Goal: Task Accomplishment & Management: Manage account settings

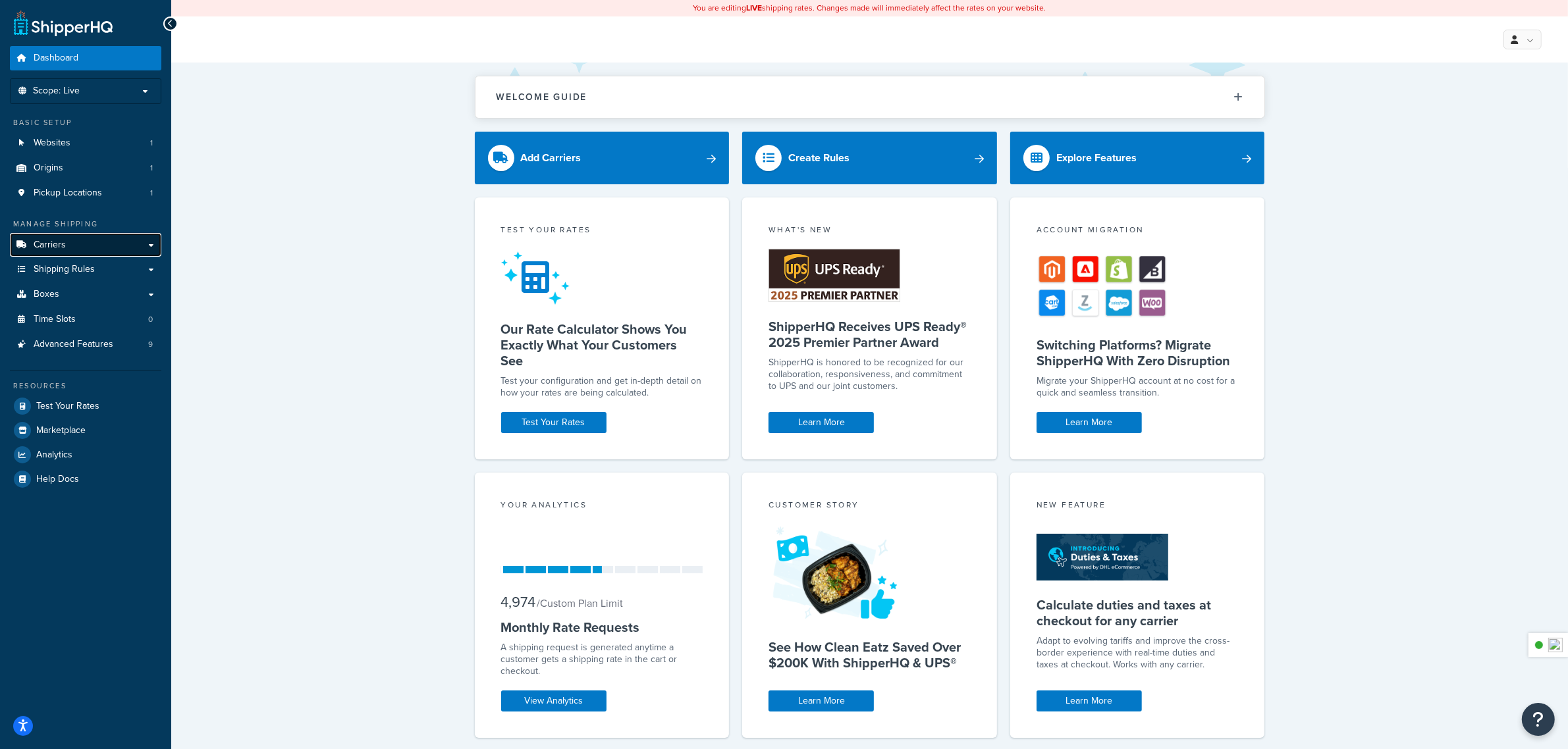
click at [92, 247] on link "Carriers" at bounding box center [86, 245] width 152 height 24
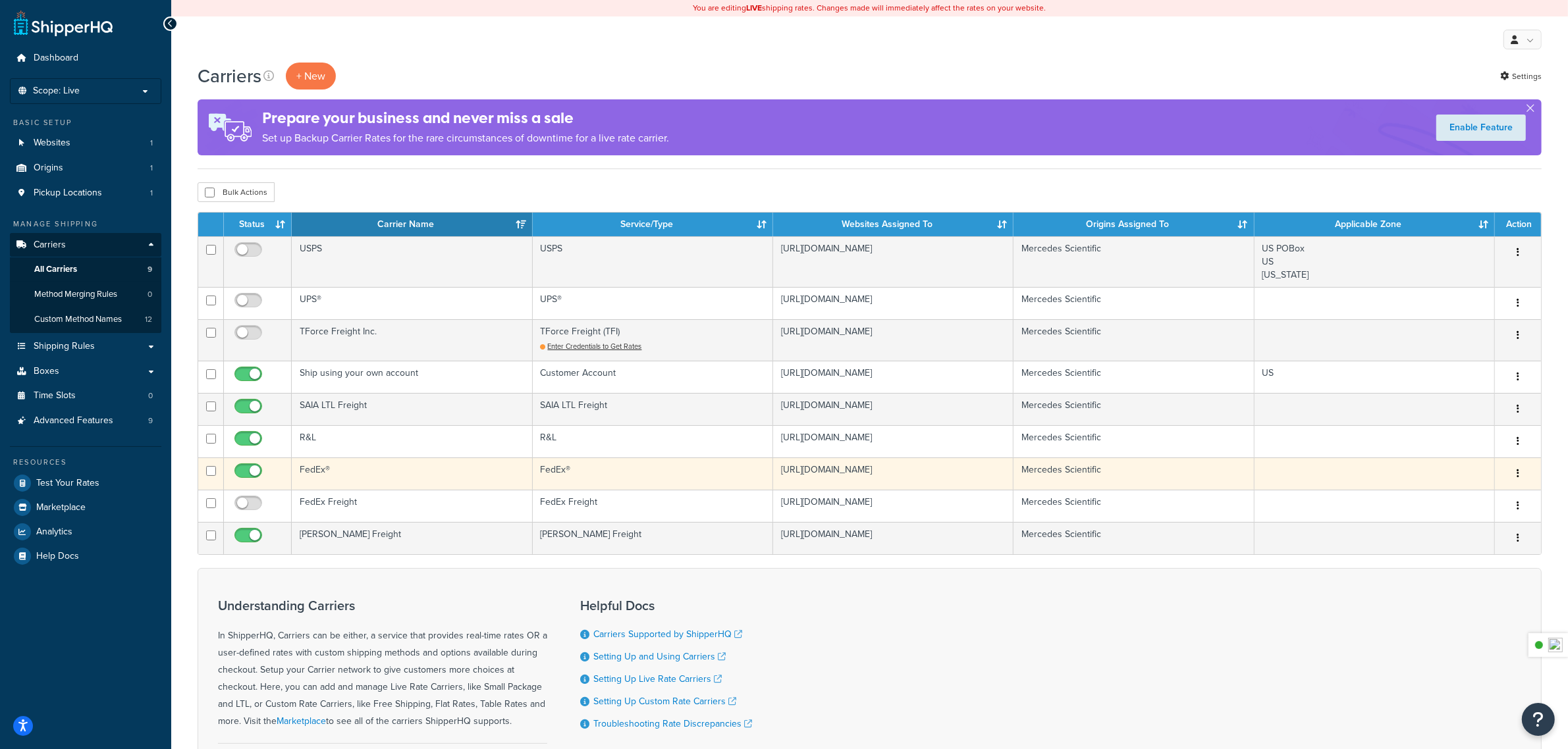
click at [346, 471] on td "FedEx®" at bounding box center [411, 473] width 240 height 32
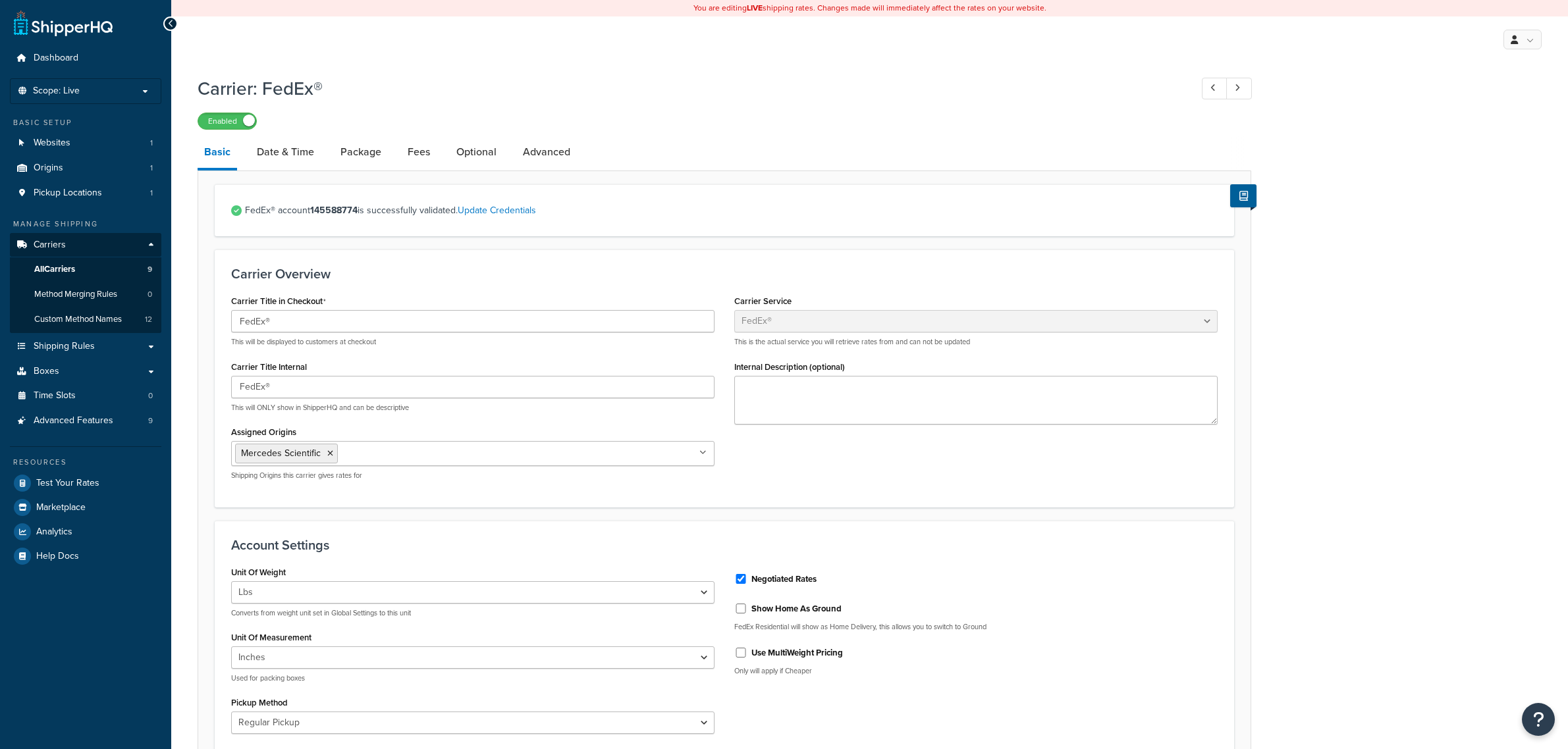
select select "fedEx"
select select "REGULAR_PICKUP"
select select "YOUR_PACKAGING"
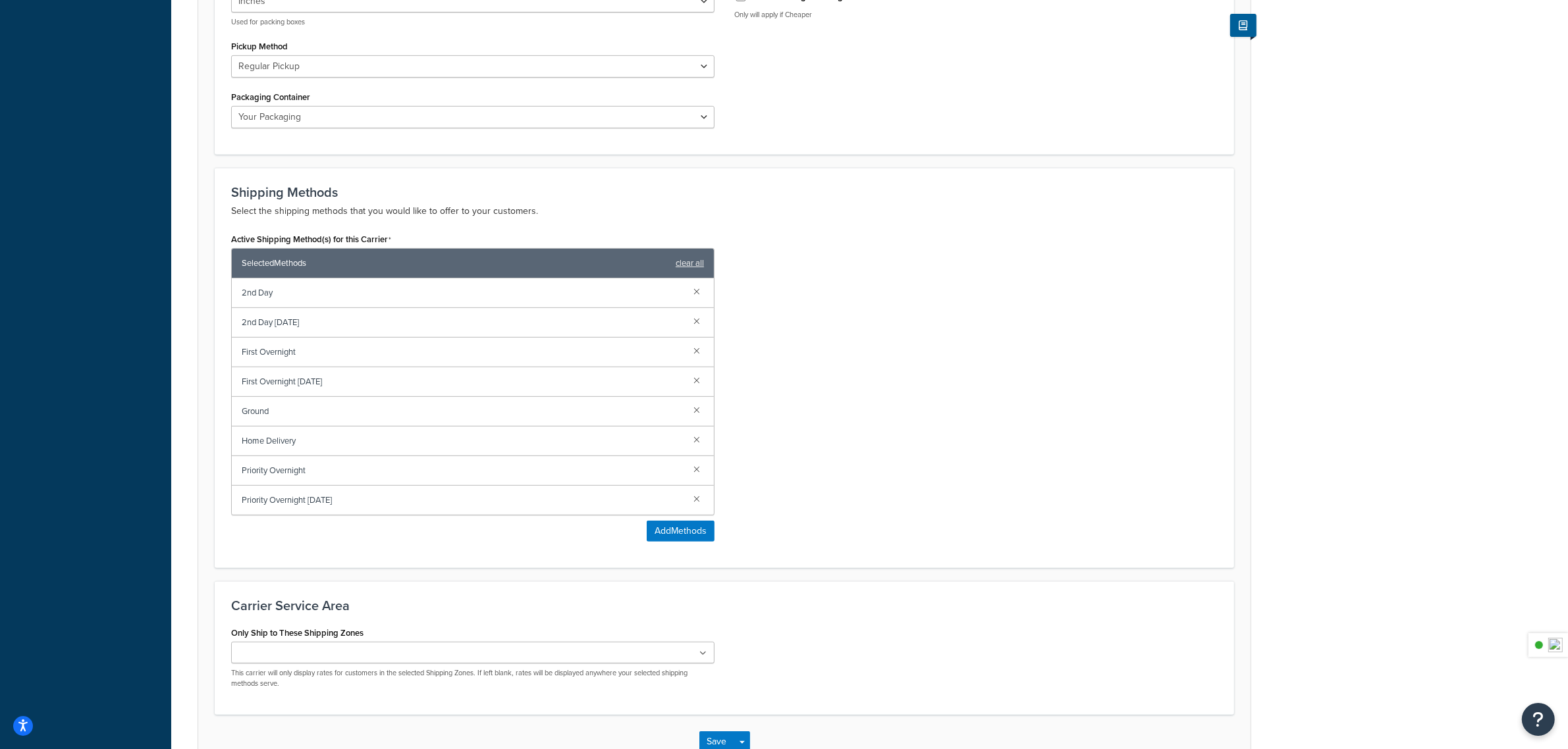
scroll to position [658, 0]
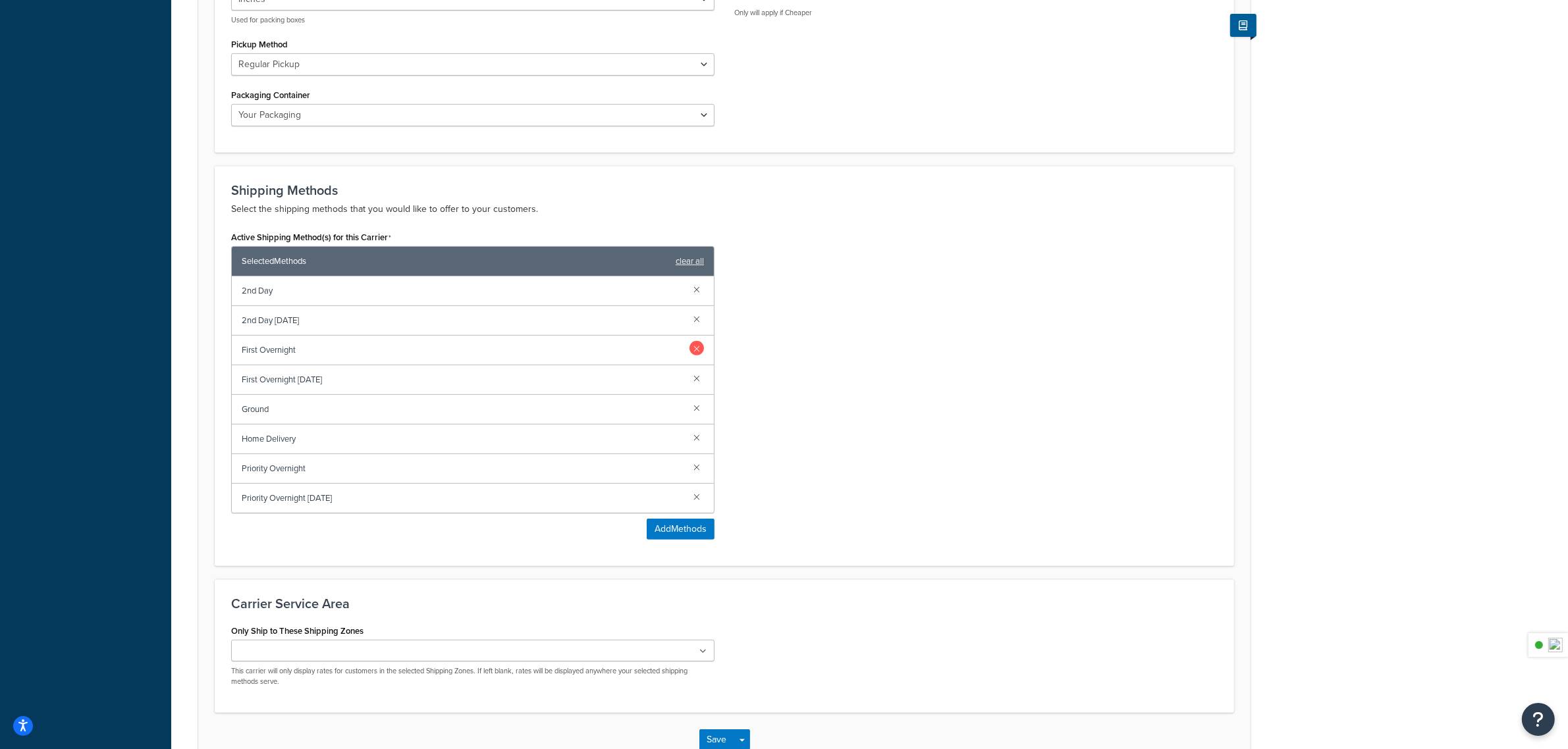
click at [700, 356] on link at bounding box center [696, 348] width 15 height 15
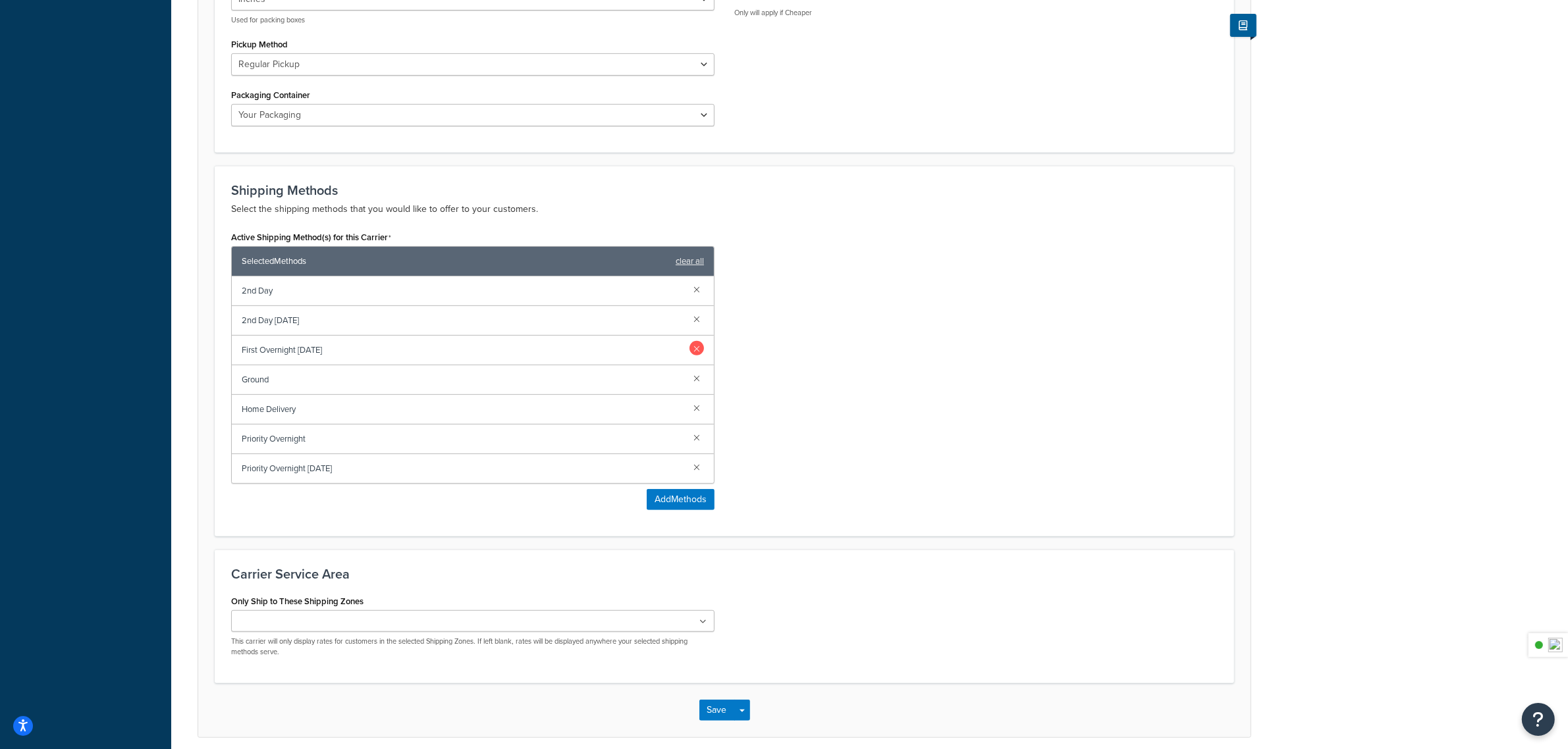
click at [700, 356] on link at bounding box center [696, 348] width 15 height 15
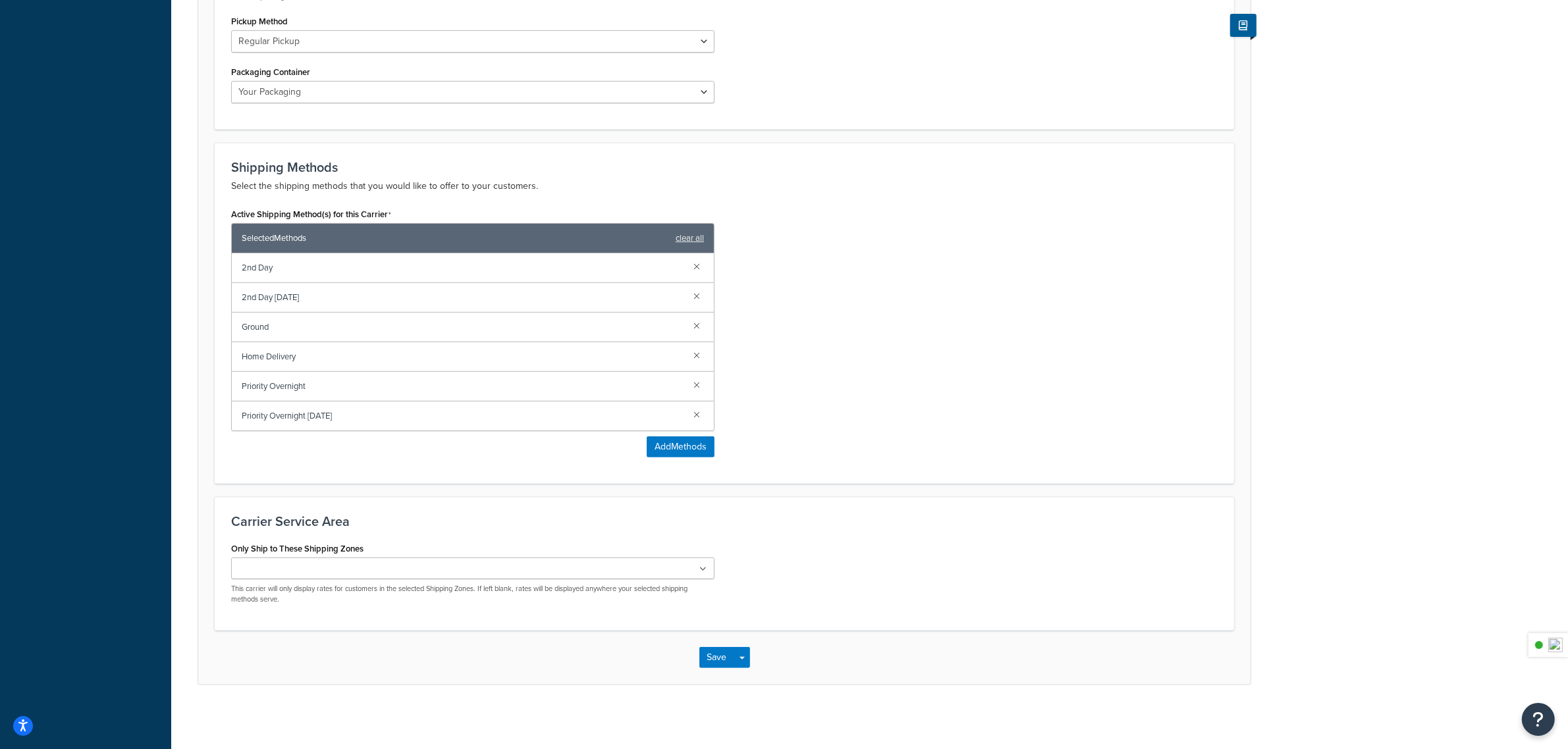
scroll to position [688, 0]
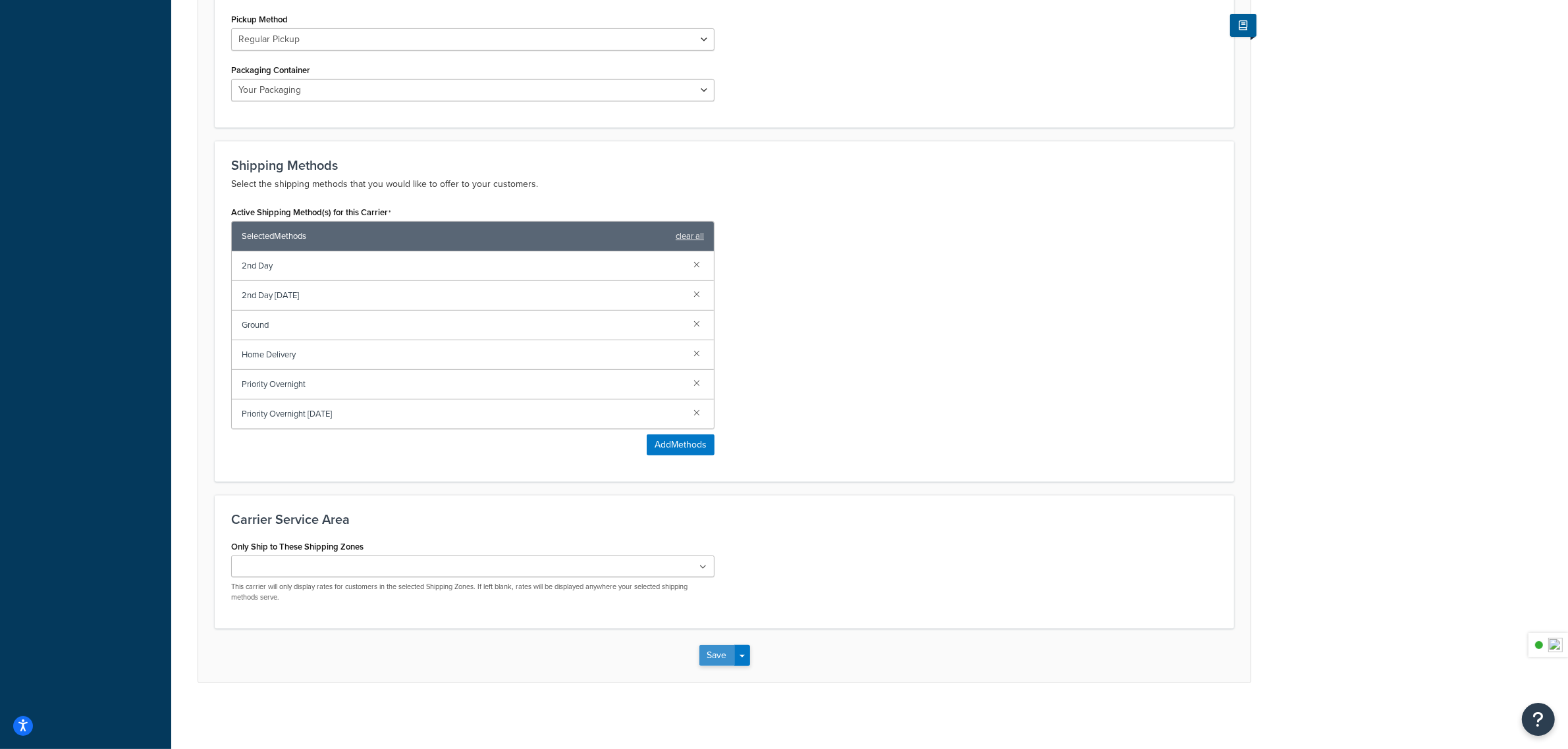
click at [722, 646] on button "Save" at bounding box center [716, 656] width 36 height 21
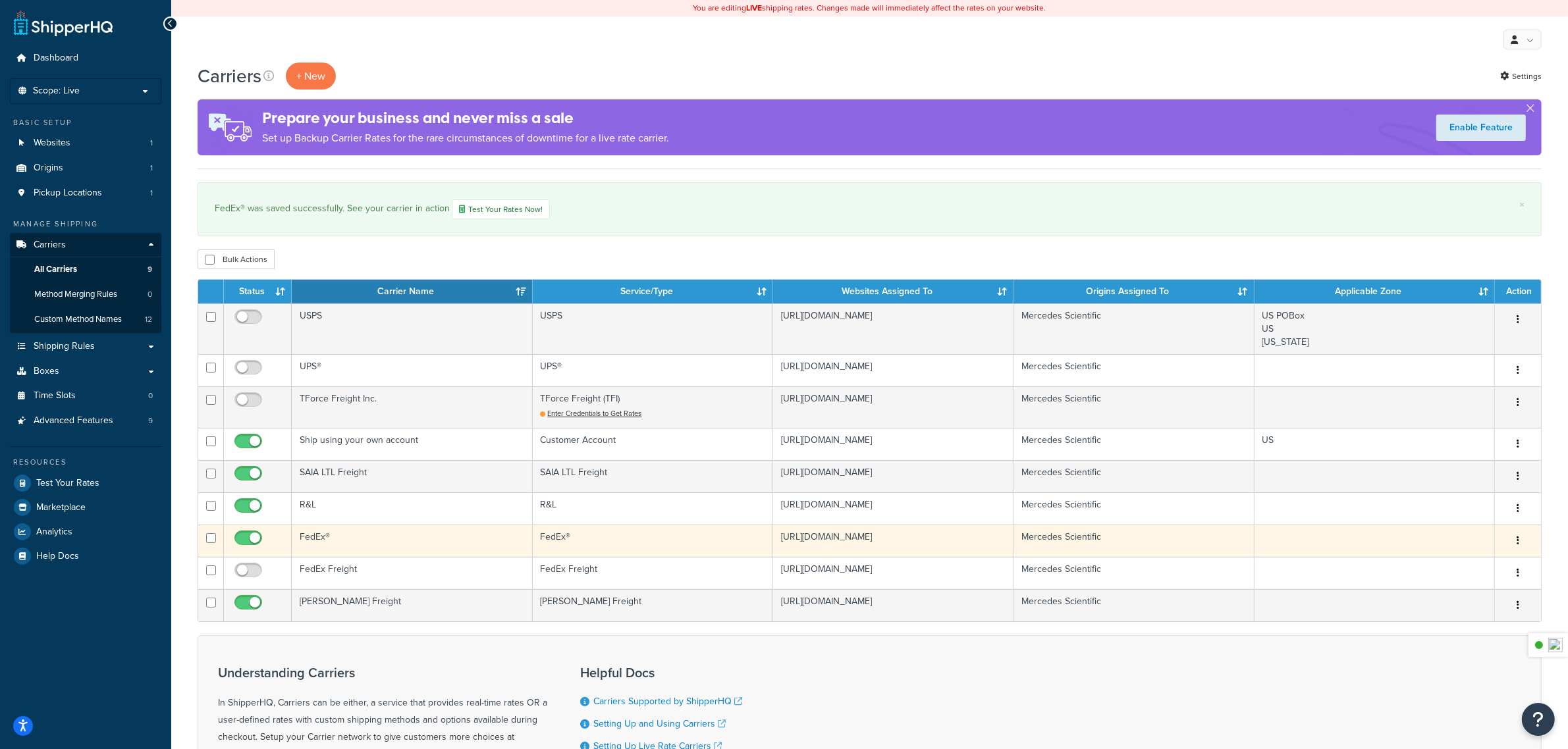
click at [421, 537] on td "FedEx®" at bounding box center [411, 540] width 240 height 32
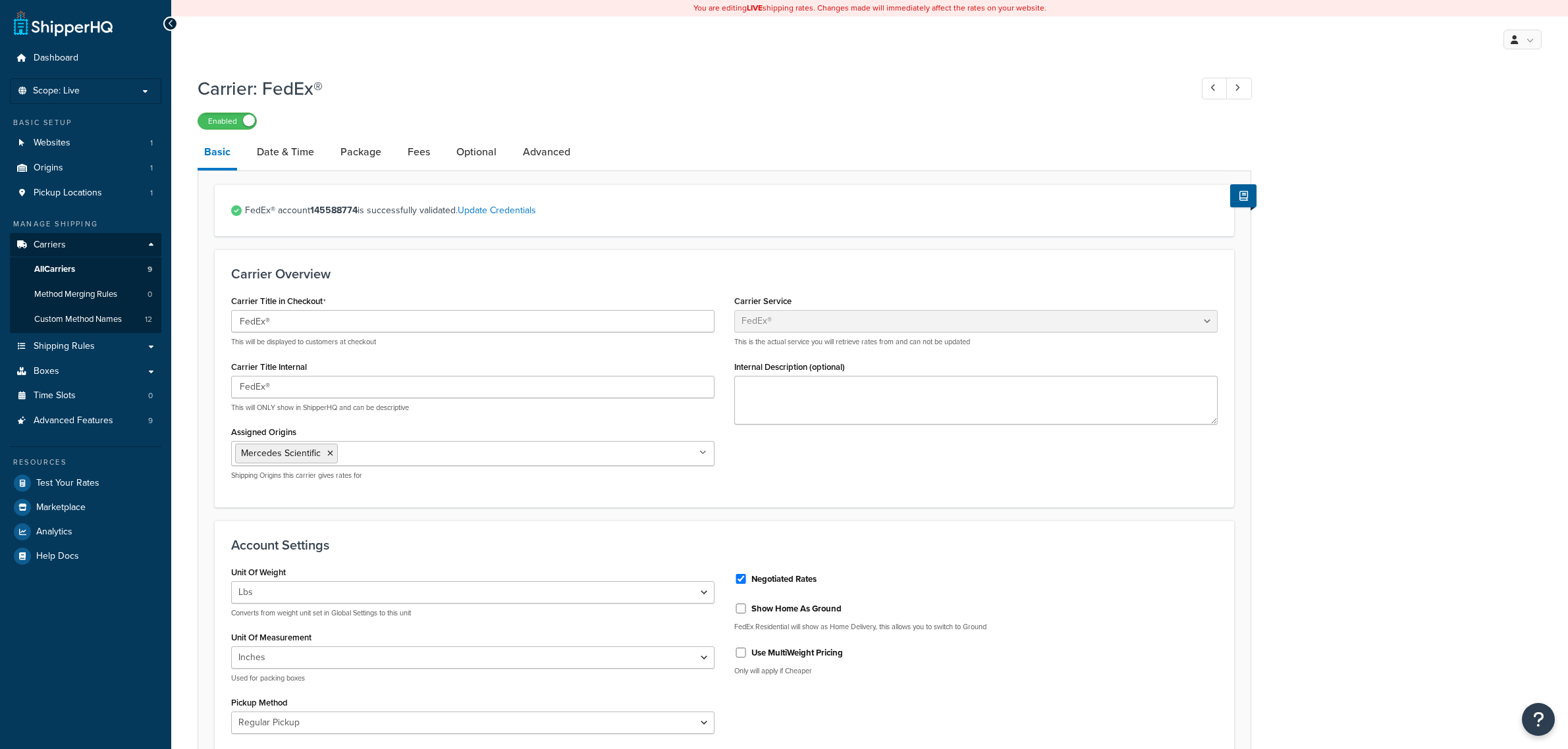
select select "fedEx"
select select "REGULAR_PICKUP"
select select "YOUR_PACKAGING"
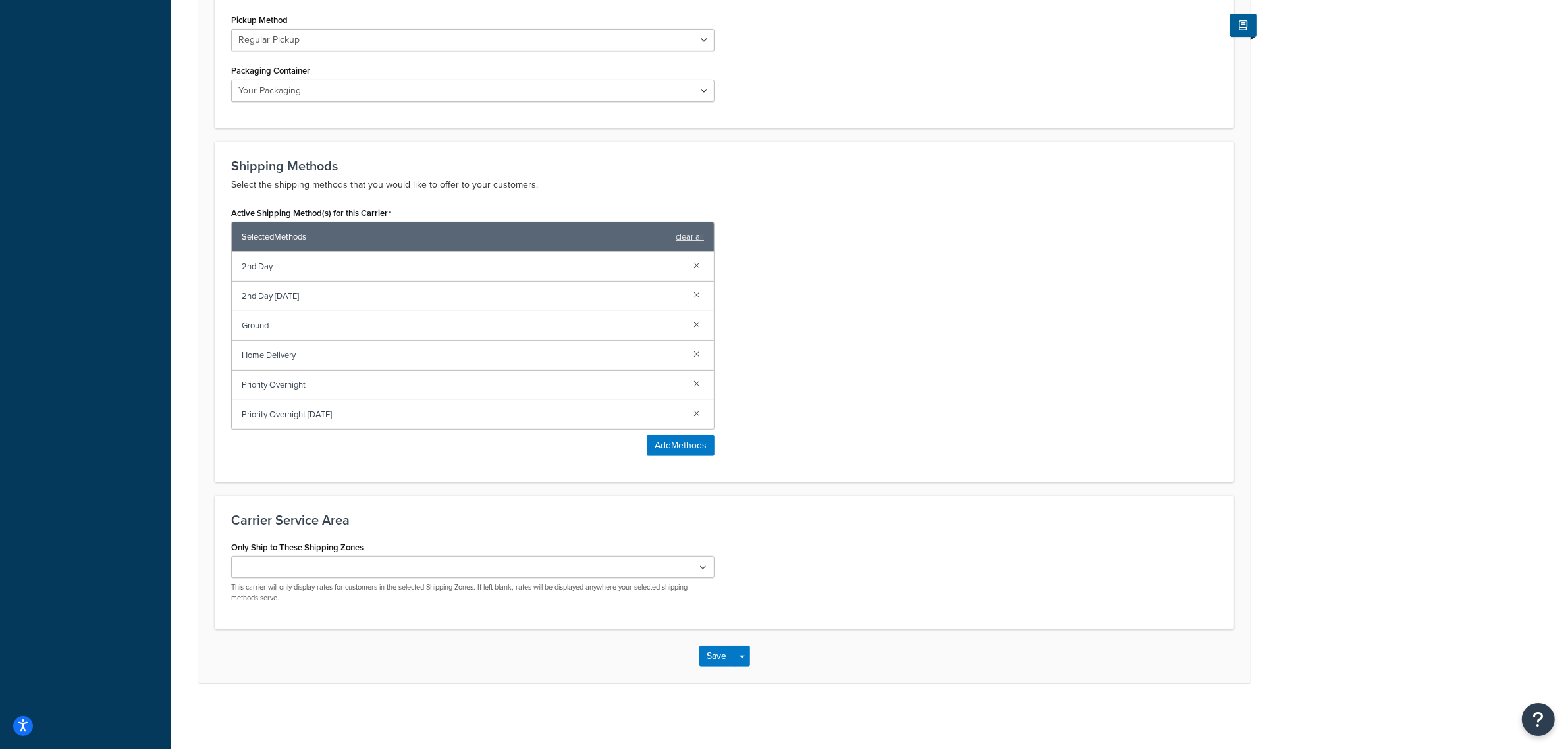
scroll to position [688, 0]
